Goal: Task Accomplishment & Management: Use online tool/utility

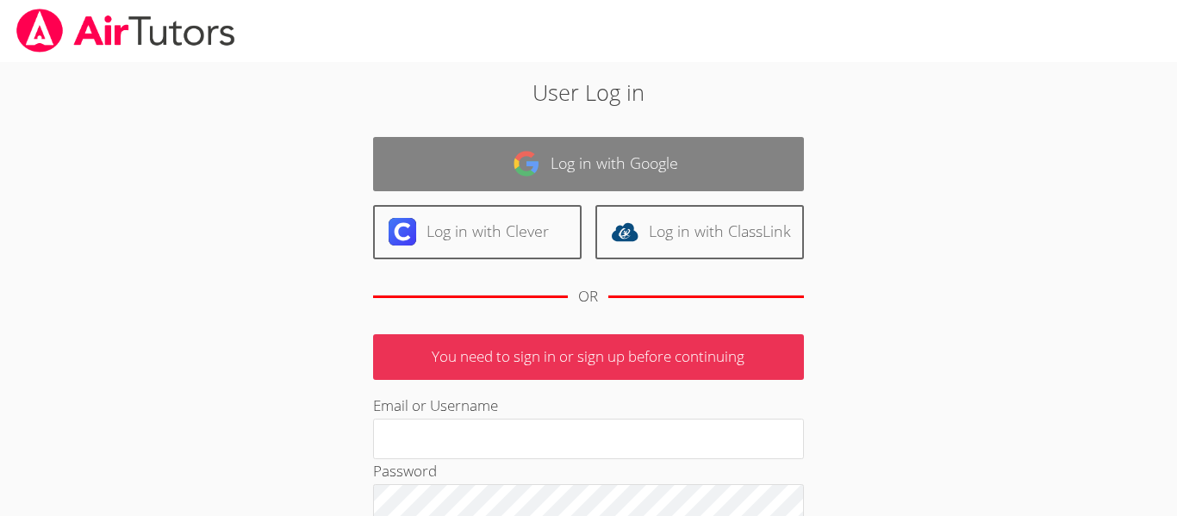
click at [699, 156] on link "Log in with Google" at bounding box center [588, 164] width 431 height 54
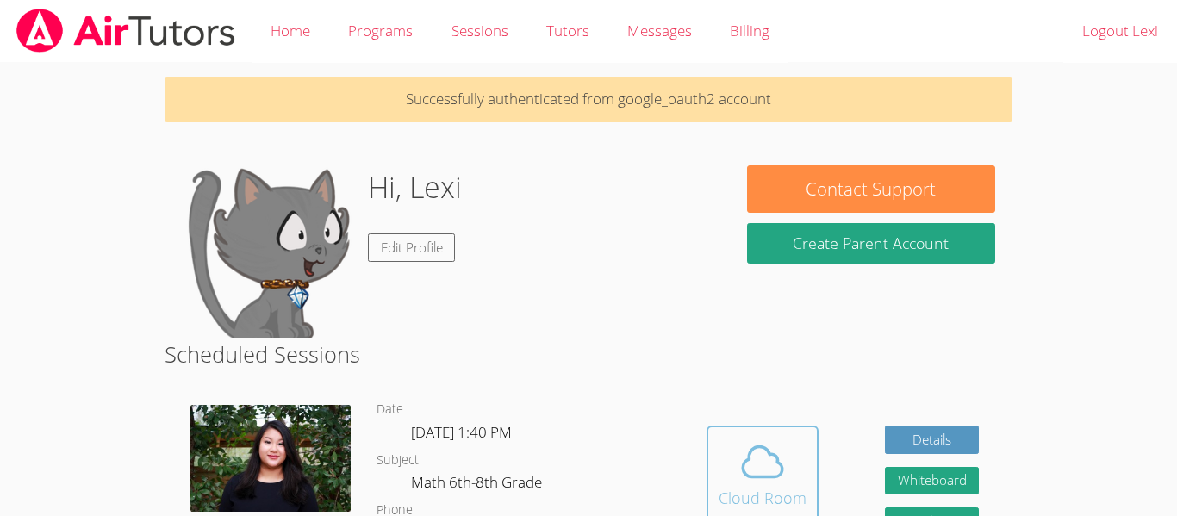
click at [756, 492] on div "Cloud Room" at bounding box center [763, 498] width 88 height 24
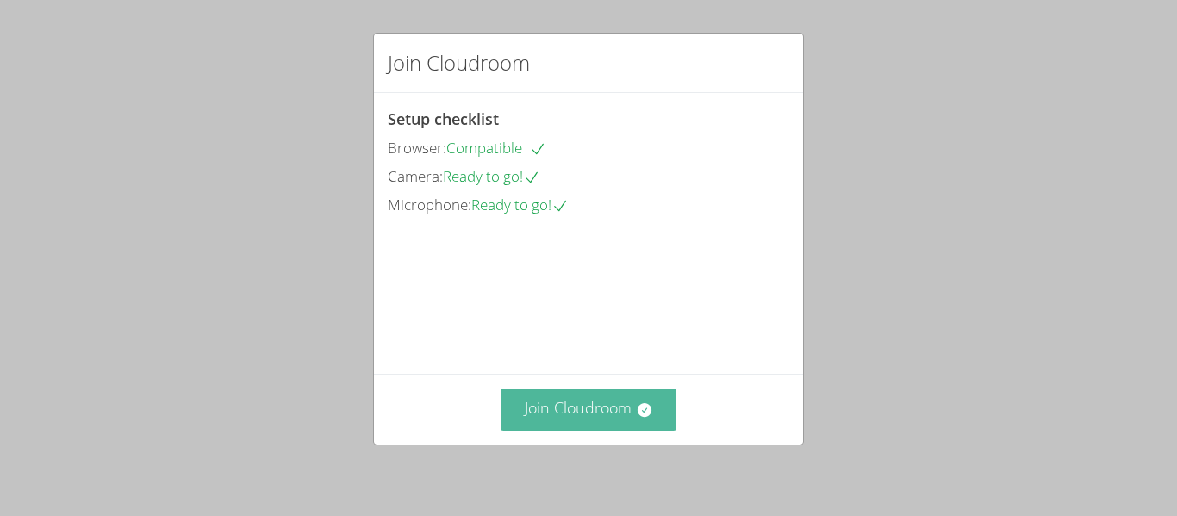
click at [595, 408] on button "Join Cloudroom" at bounding box center [589, 410] width 177 height 42
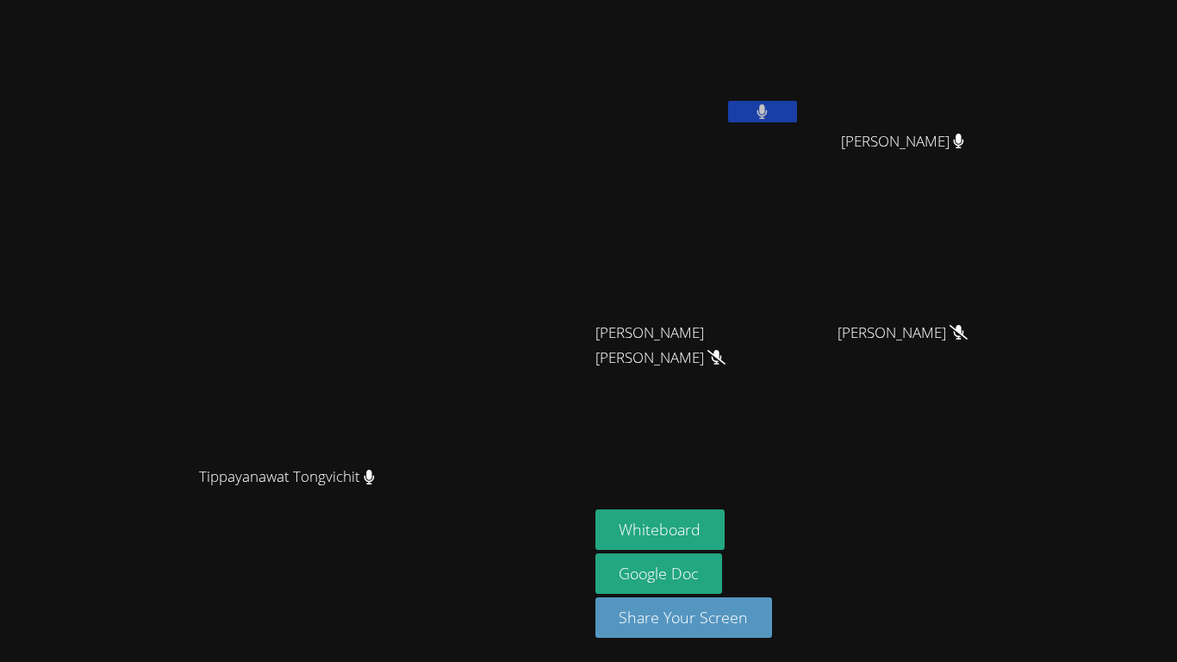
click at [797, 121] on button at bounding box center [762, 112] width 69 height 22
click at [725, 515] on button "Whiteboard" at bounding box center [660, 529] width 130 height 40
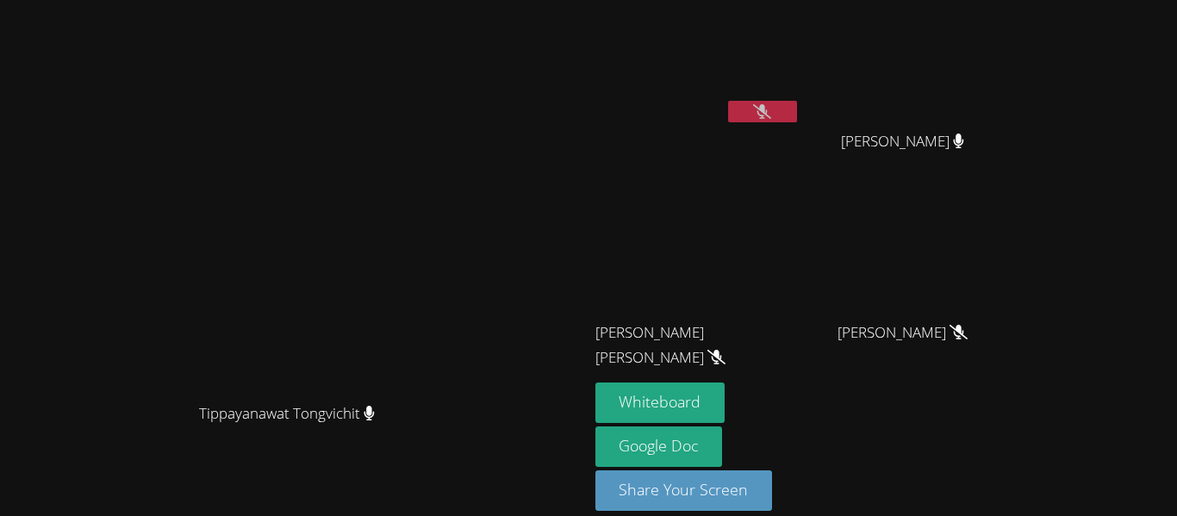
click at [771, 118] on icon at bounding box center [762, 111] width 18 height 15
click at [768, 109] on icon at bounding box center [761, 111] width 11 height 15
